Goal: Browse casually

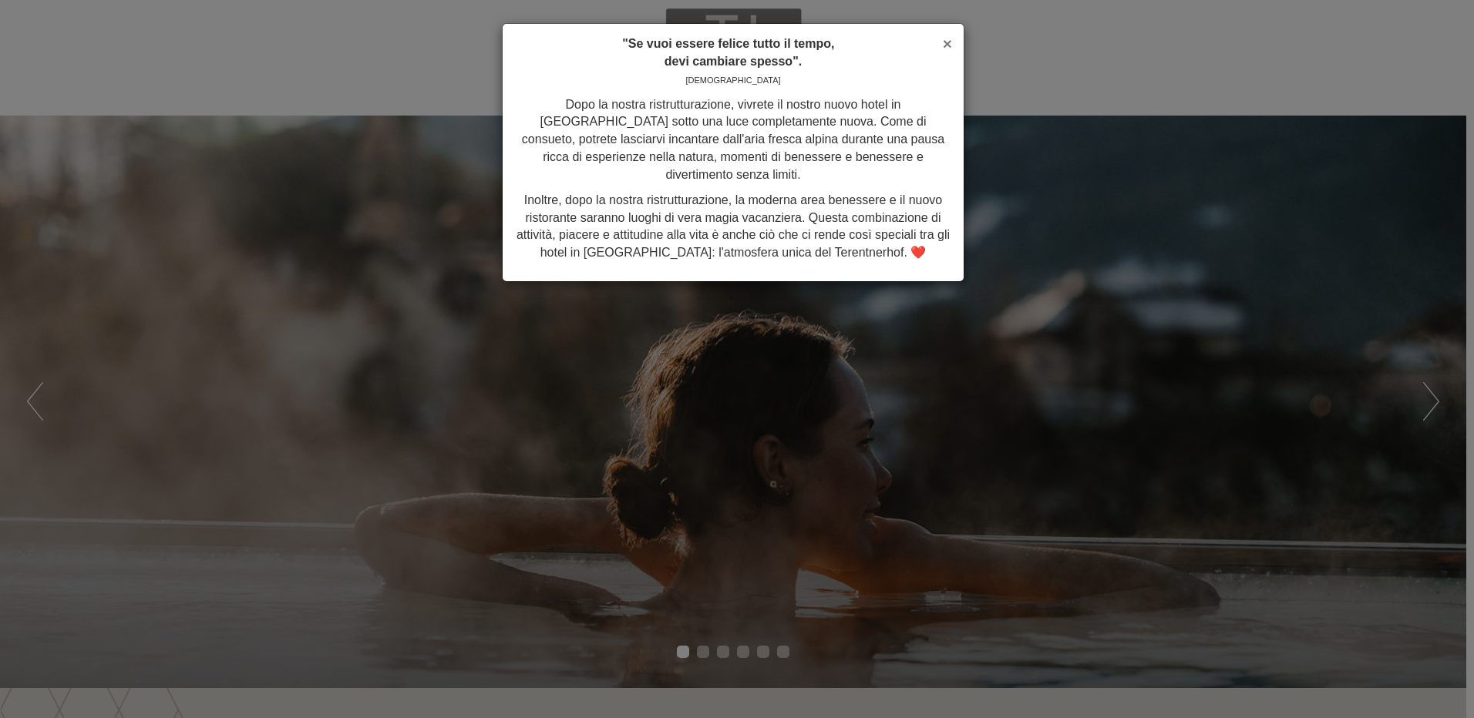
click at [949, 43] on span "×" at bounding box center [947, 44] width 9 height 18
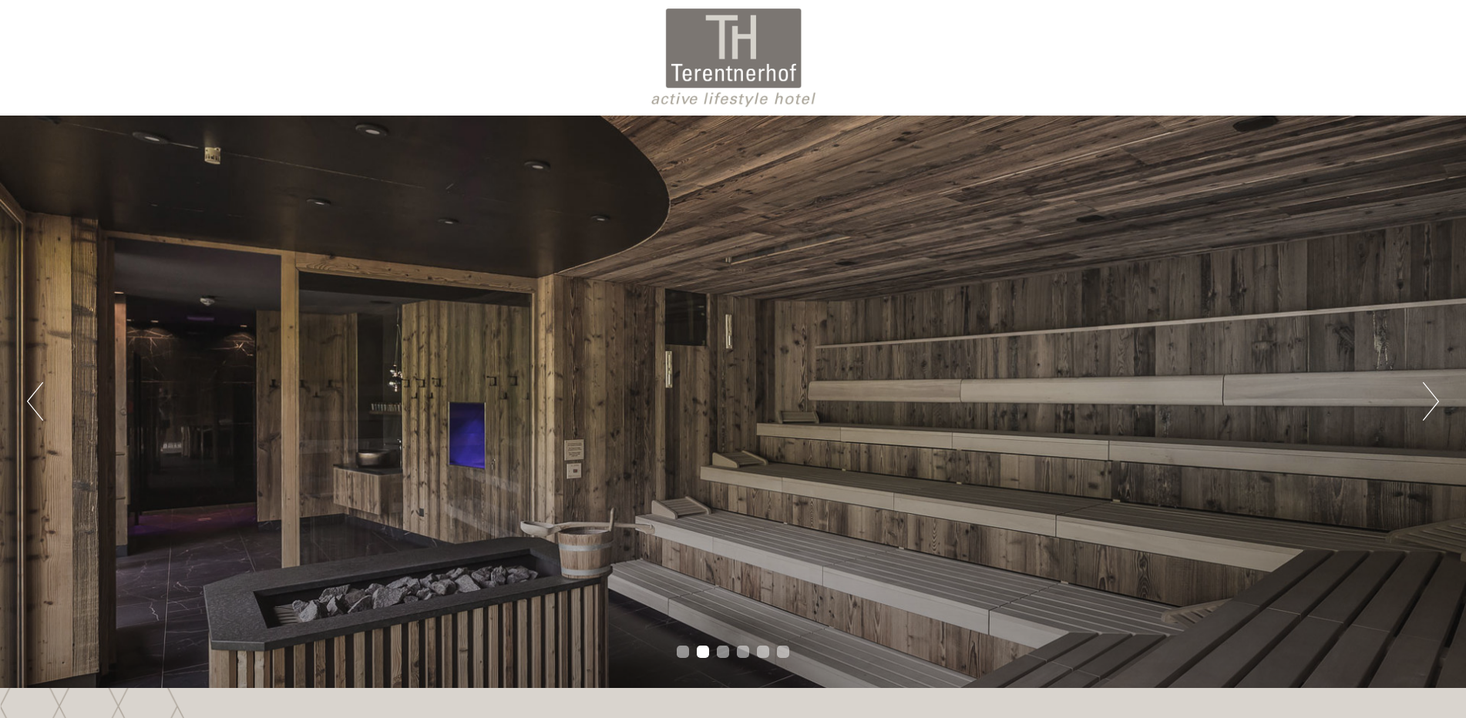
click at [716, 62] on div at bounding box center [732, 58] width 863 height 100
click at [715, 73] on div at bounding box center [732, 58] width 863 height 100
click at [732, 106] on div at bounding box center [732, 58] width 863 height 100
drag, startPoint x: 791, startPoint y: 72, endPoint x: 624, endPoint y: 67, distance: 166.5
click at [605, 67] on div at bounding box center [732, 58] width 863 height 100
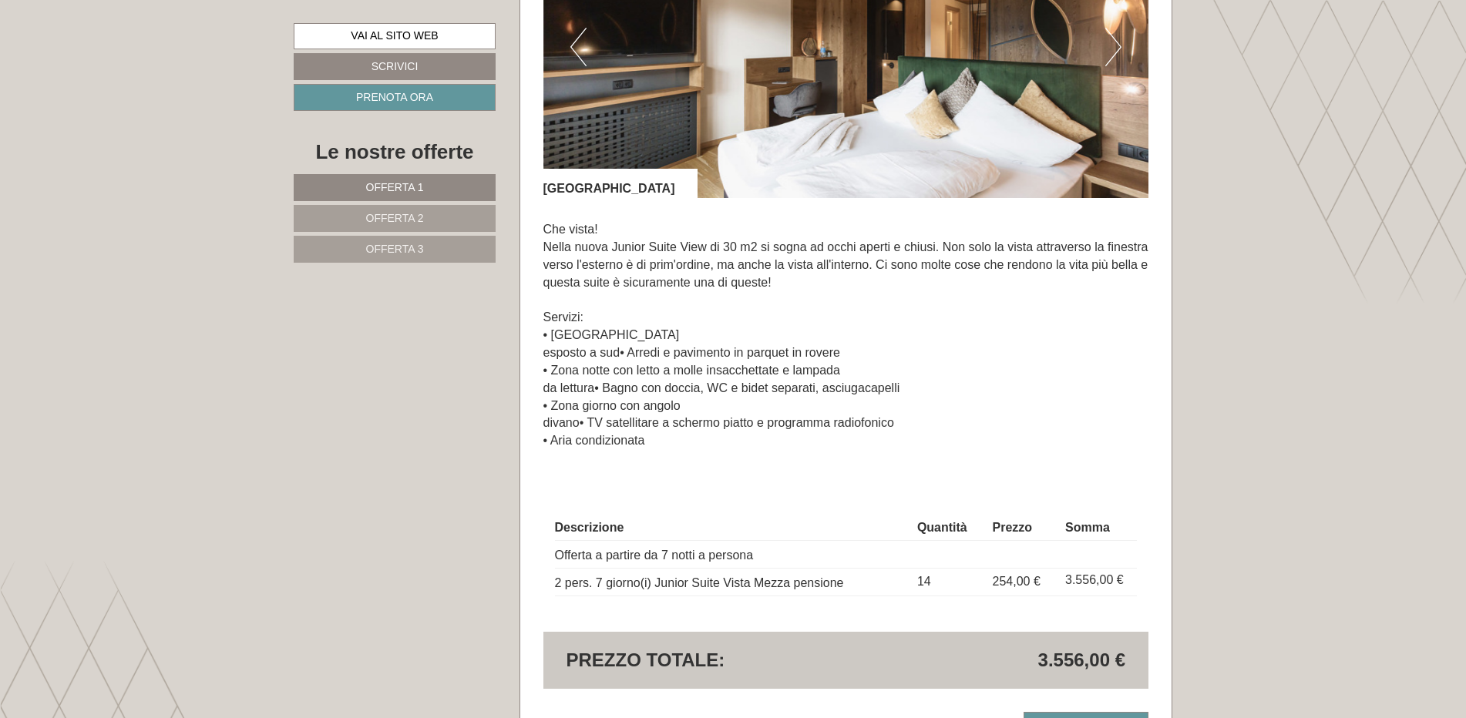
scroll to position [2235, 0]
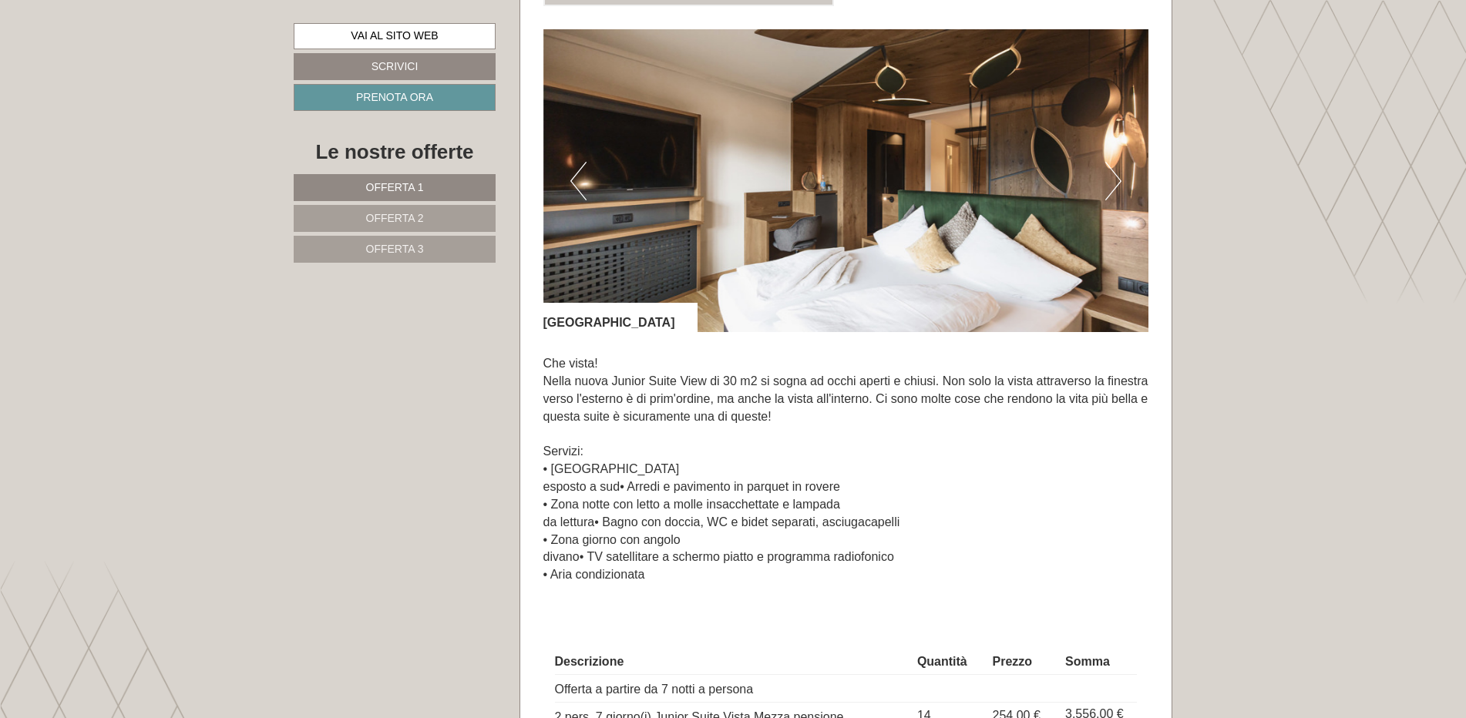
click at [1114, 166] on button "Prossimo" at bounding box center [1113, 181] width 16 height 39
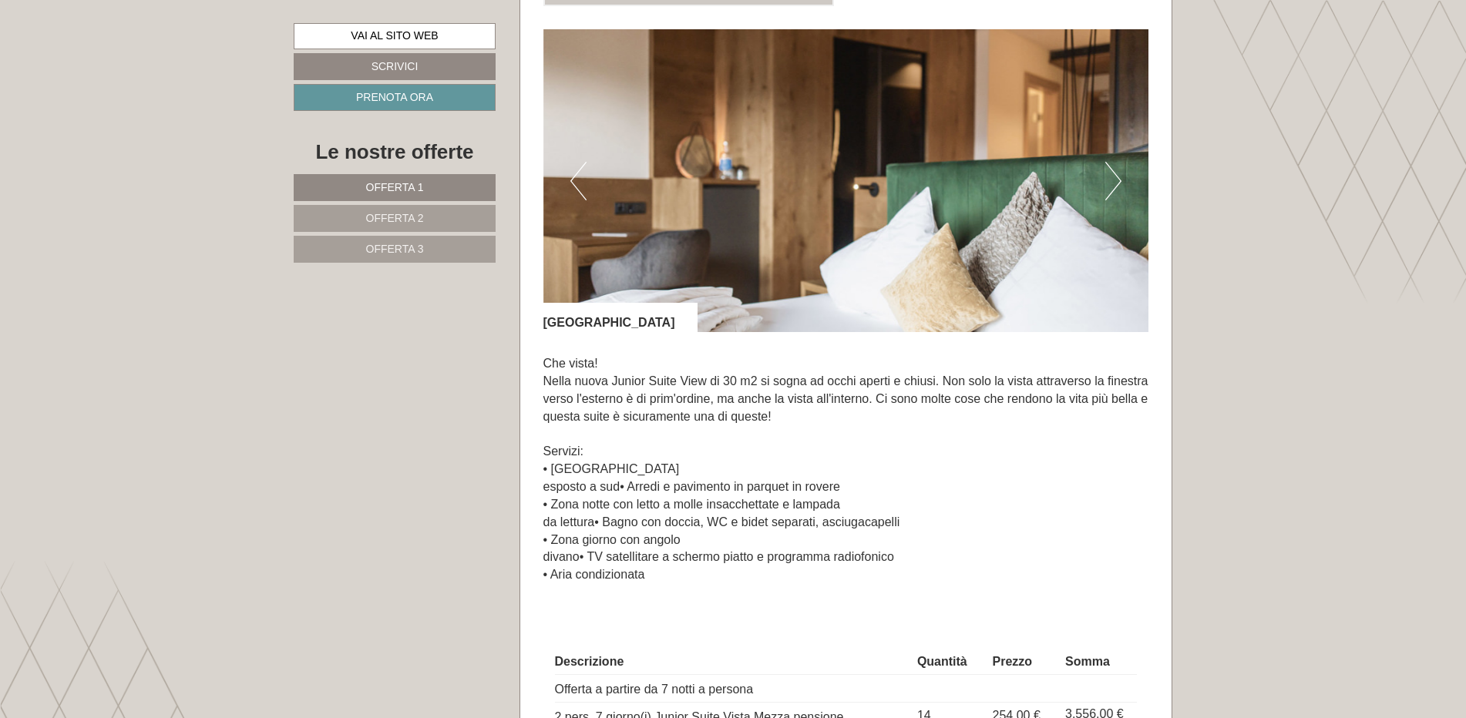
click at [1114, 166] on button "Prossimo" at bounding box center [1113, 181] width 16 height 39
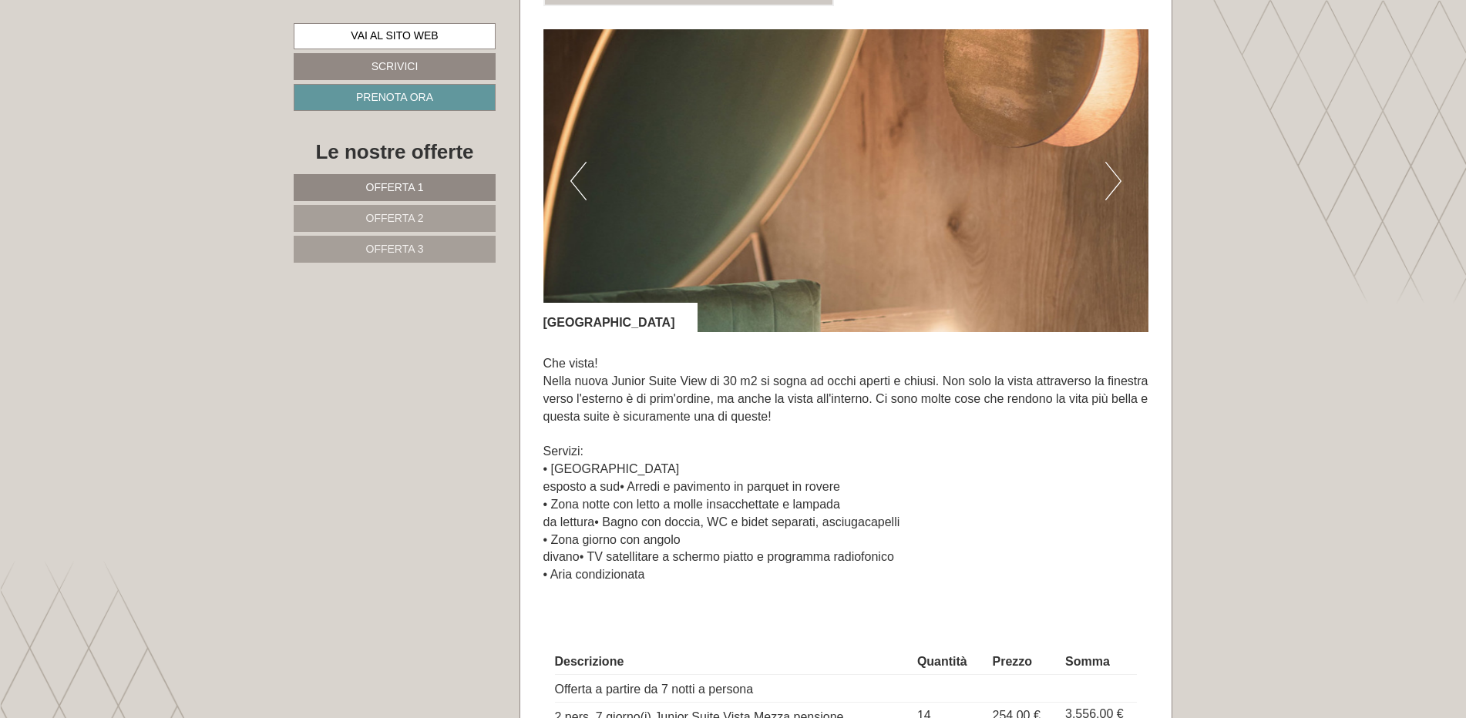
click at [1114, 166] on button "Prossimo" at bounding box center [1113, 181] width 16 height 39
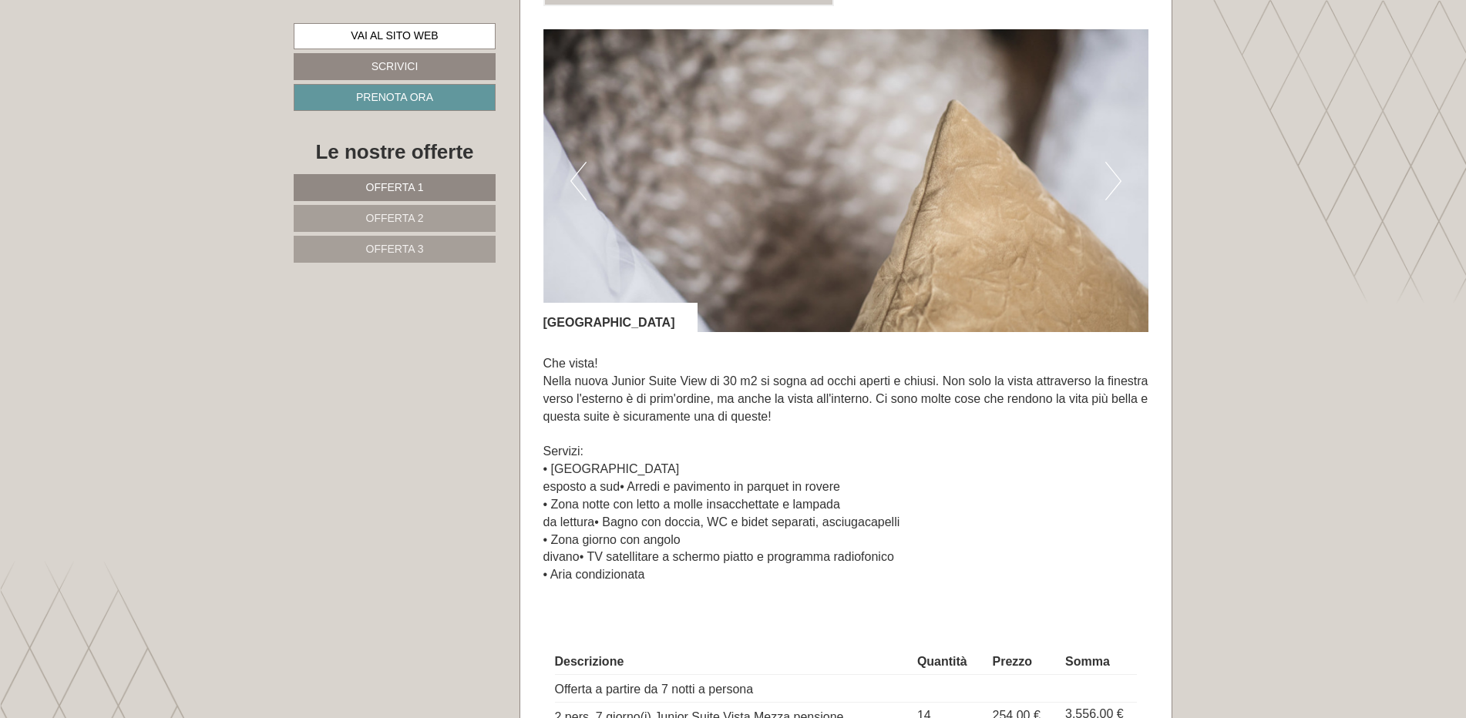
scroll to position [1927, 0]
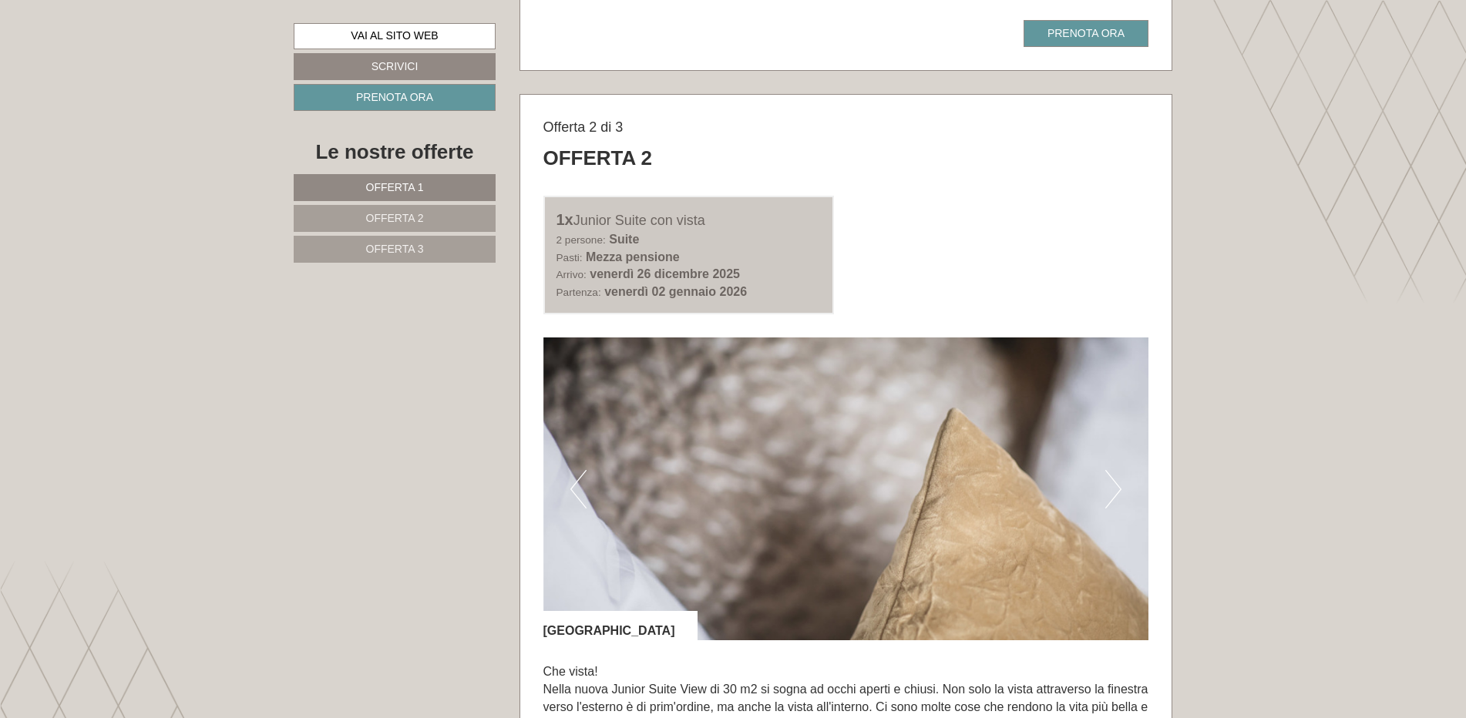
click at [1108, 472] on button "Prossimo" at bounding box center [1113, 489] width 16 height 39
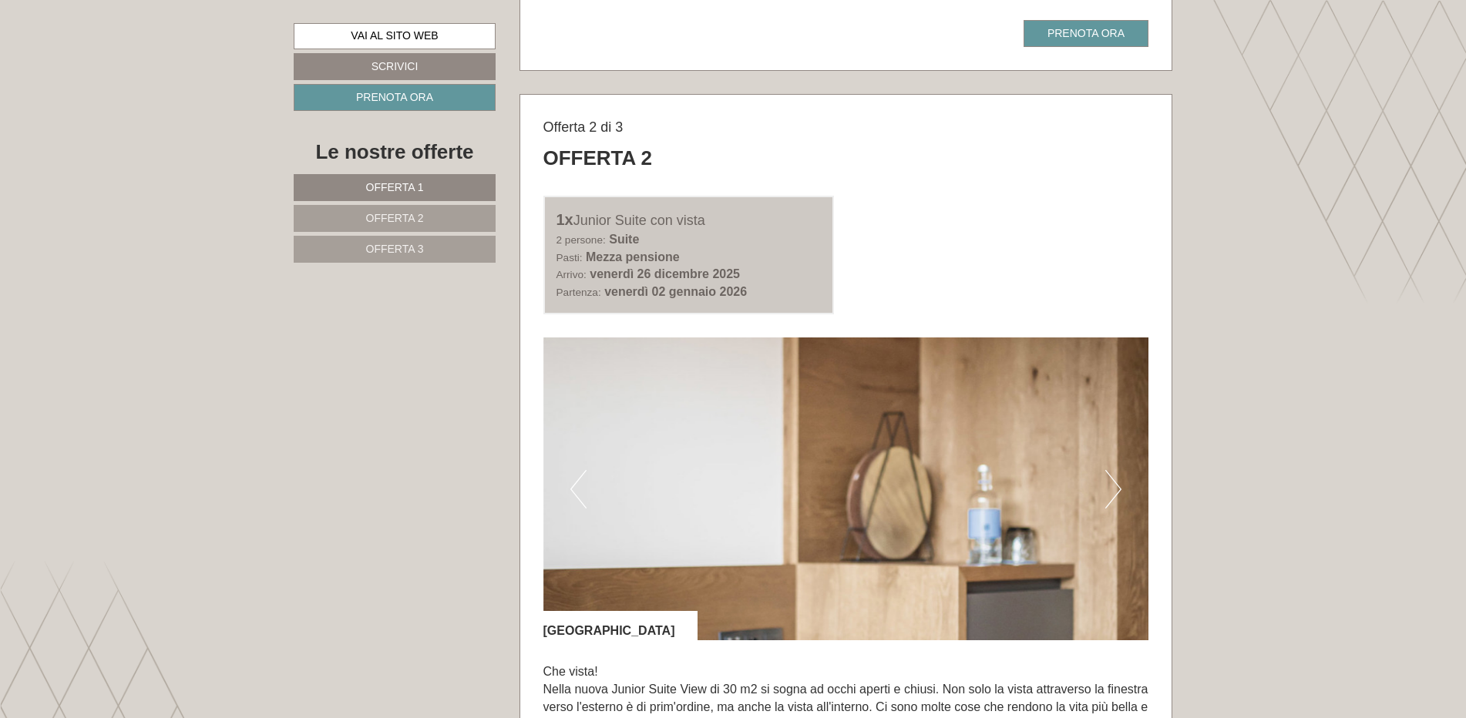
scroll to position [2004, 0]
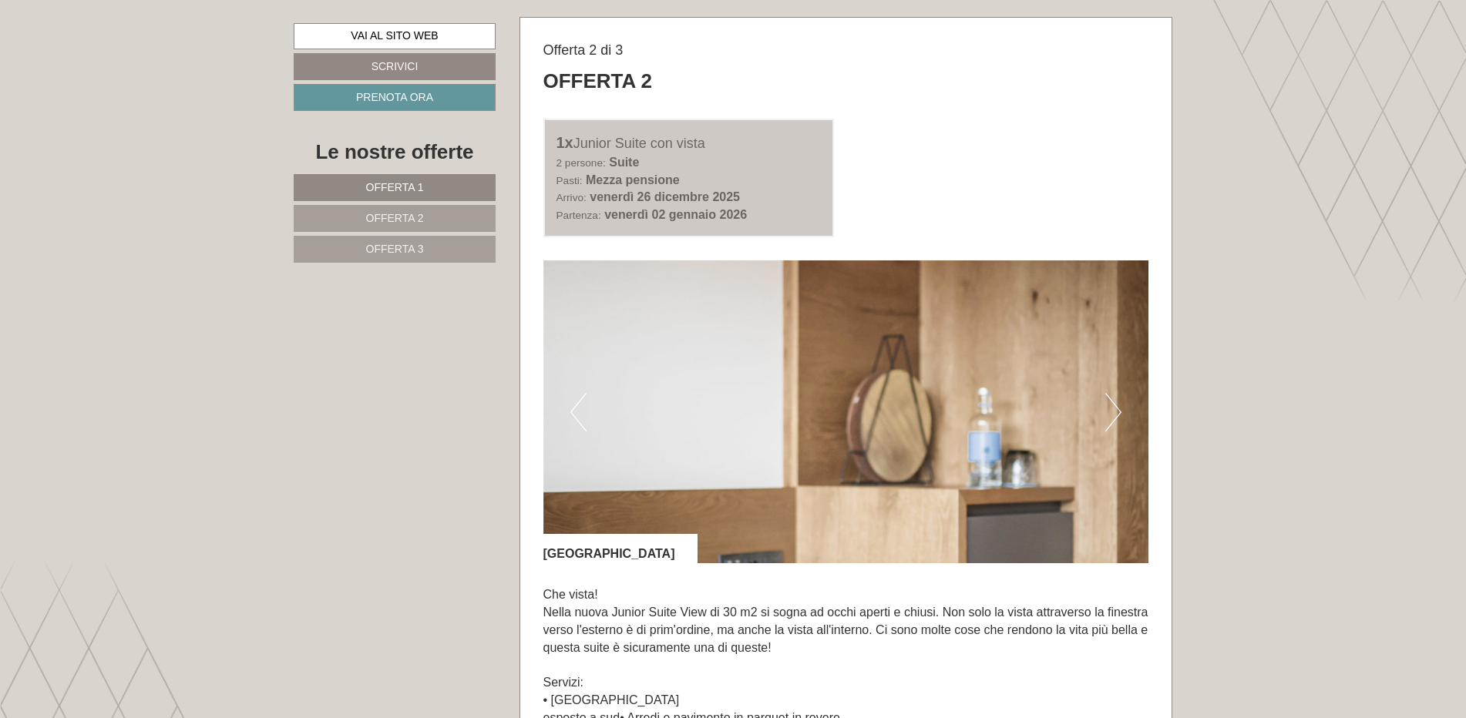
click at [1110, 415] on button "Prossimo" at bounding box center [1113, 412] width 16 height 39
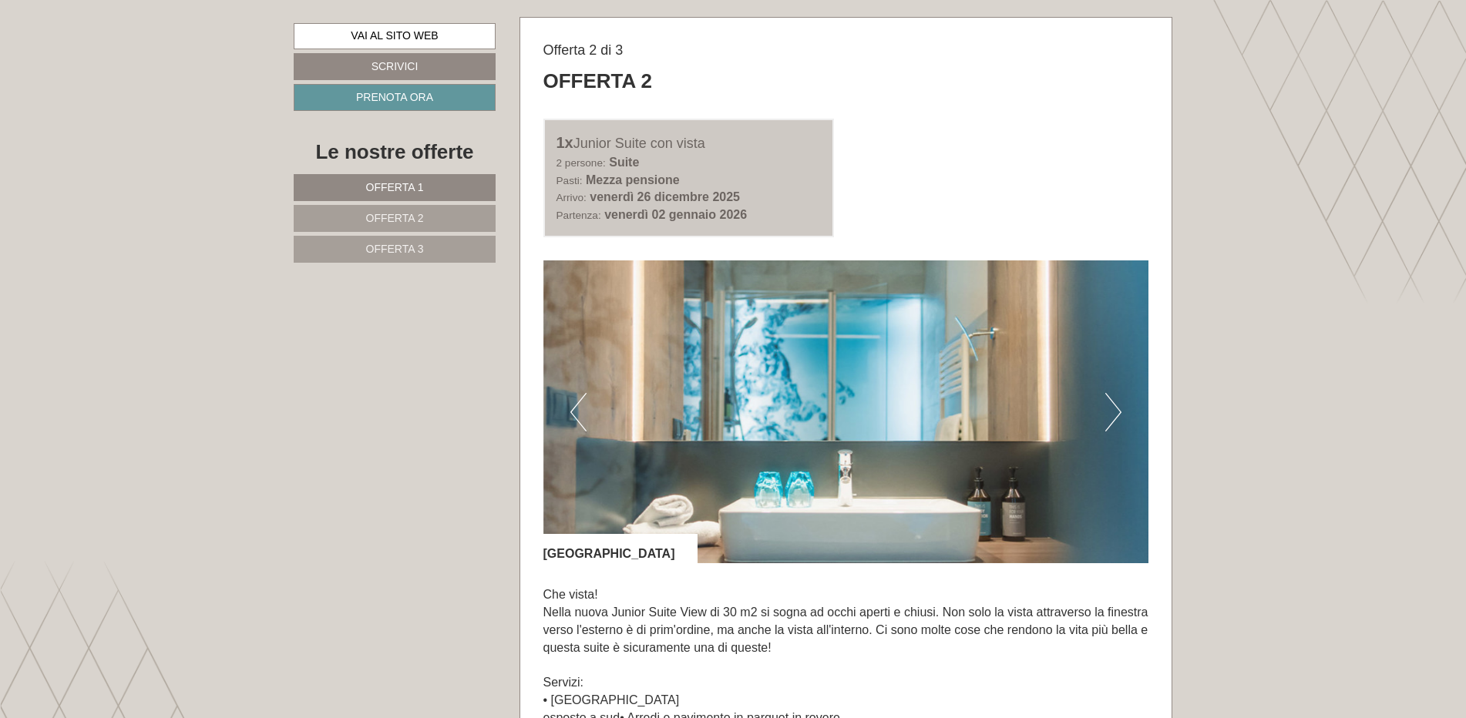
click at [1116, 423] on button "Prossimo" at bounding box center [1113, 412] width 16 height 39
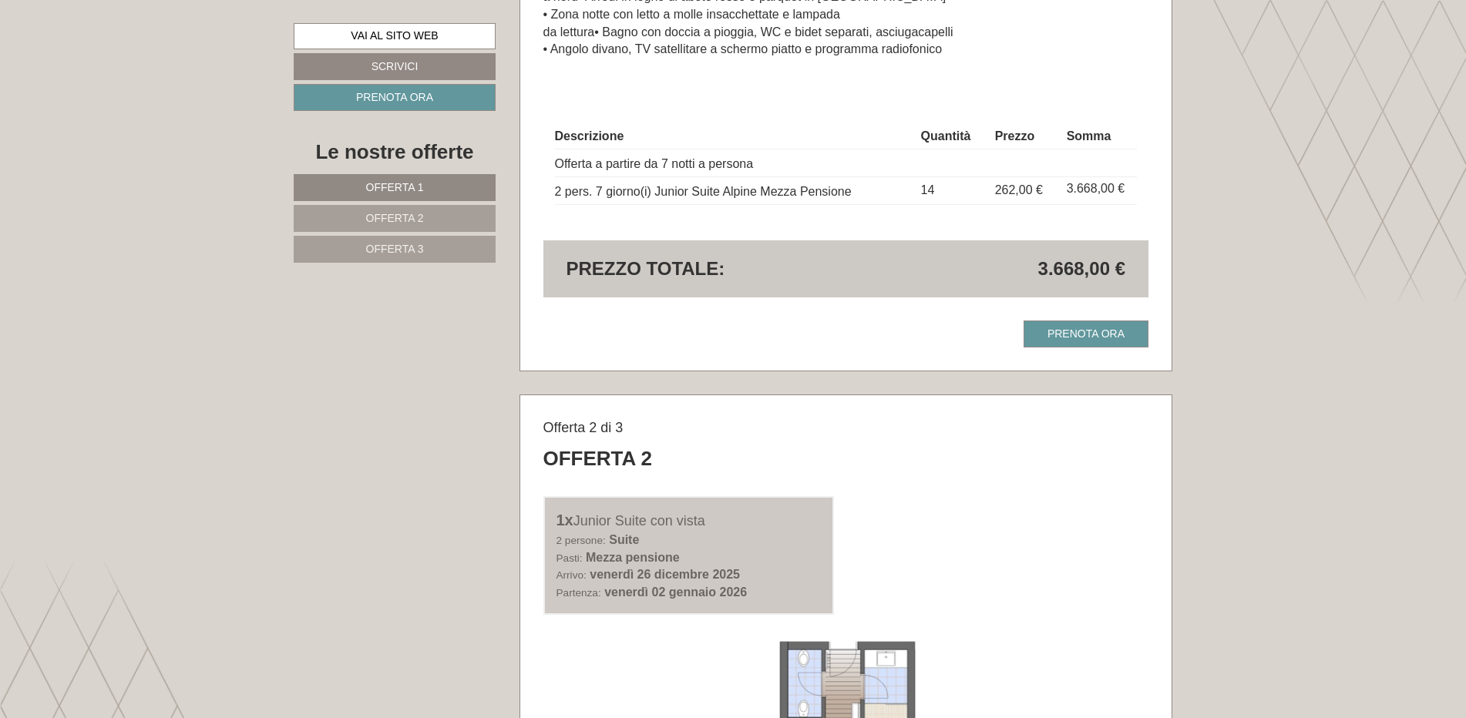
scroll to position [1541, 0]
